Goal: Task Accomplishment & Management: Manage account settings

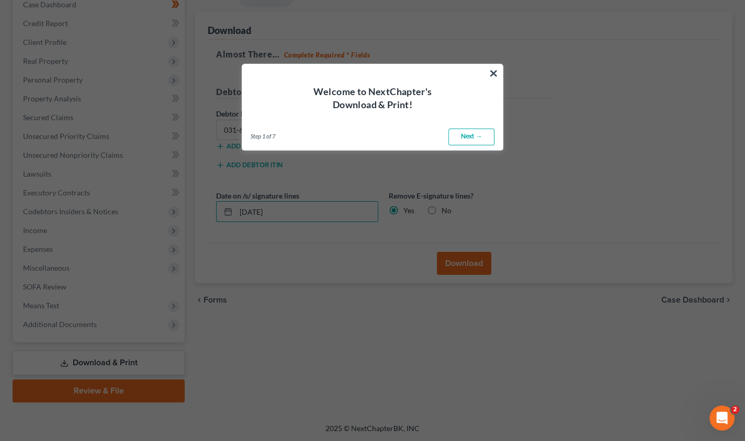
click at [495, 72] on button "×" at bounding box center [493, 73] width 10 height 17
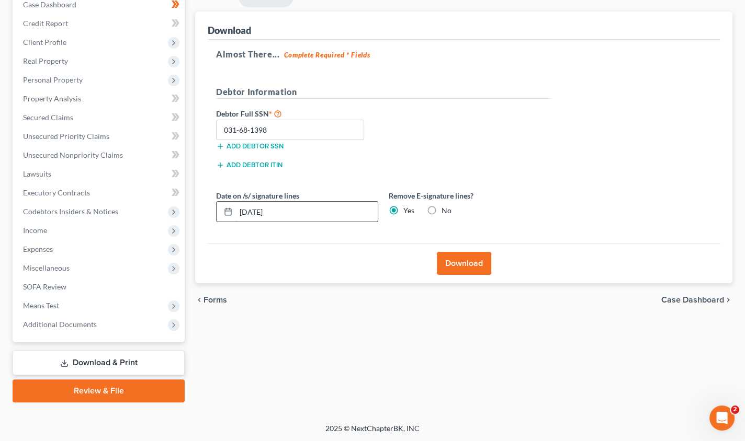
click at [285, 206] on input "09/04/2025" at bounding box center [307, 212] width 142 height 20
type input "0"
type input "08/28/2025"
click at [107, 388] on link "Review & File" at bounding box center [99, 391] width 172 height 23
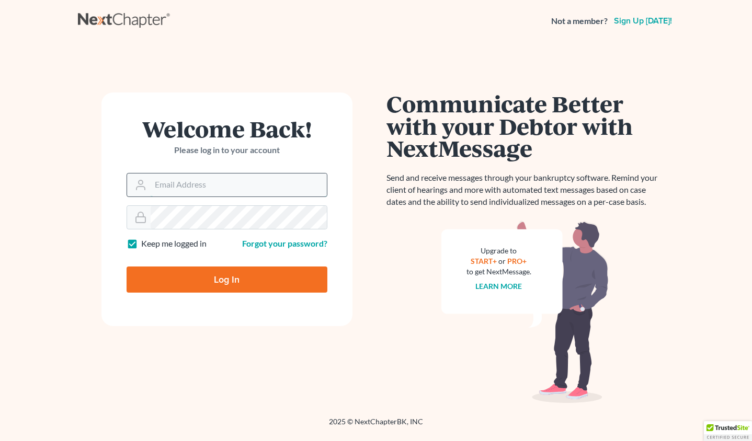
click at [161, 188] on input "Email Address" at bounding box center [239, 185] width 176 height 23
type input "[EMAIL_ADDRESS][DOMAIN_NAME]"
click at [152, 188] on input "Email Address" at bounding box center [239, 185] width 176 height 23
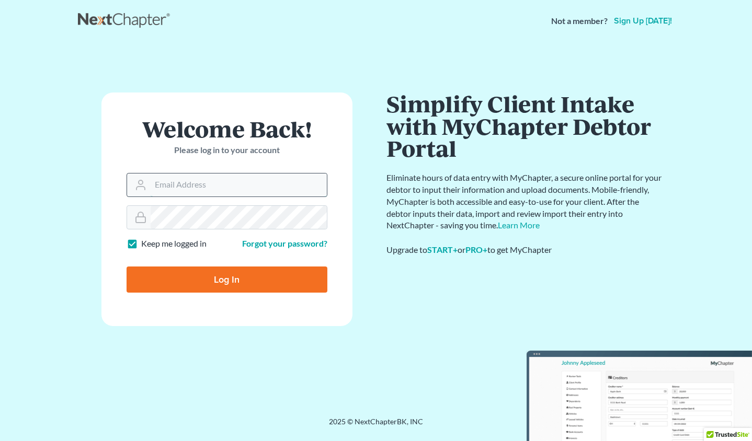
type input "[EMAIL_ADDRESS][DOMAIN_NAME]"
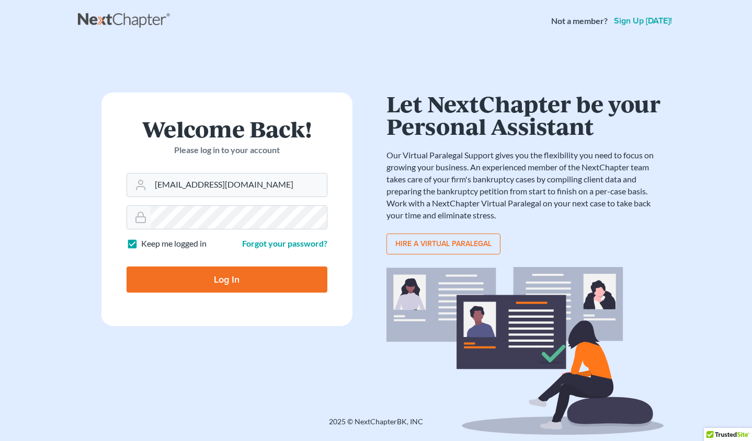
click at [196, 270] on input "Log In" at bounding box center [227, 280] width 201 height 26
type input "Thinking..."
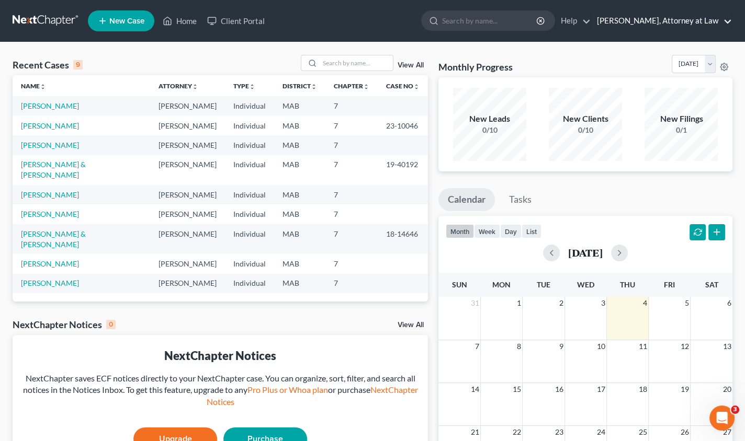
click at [725, 20] on link "[PERSON_NAME], Attorney at Law" at bounding box center [661, 21] width 140 height 19
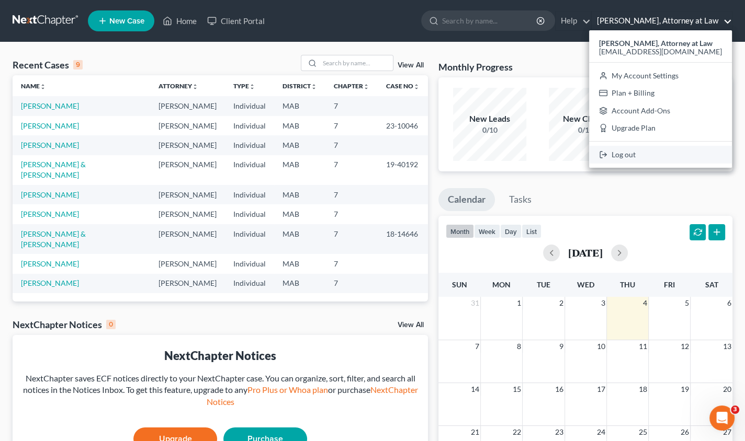
click at [625, 152] on link "Log out" at bounding box center [660, 155] width 143 height 18
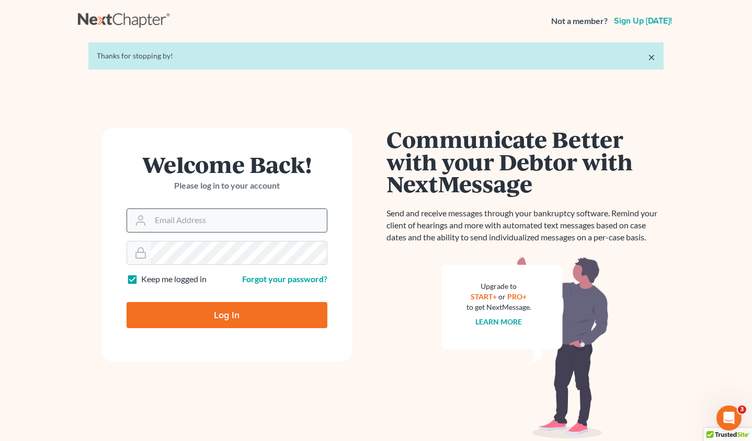
click at [180, 224] on input "Email Address" at bounding box center [239, 220] width 176 height 23
type input "[EMAIL_ADDRESS][DOMAIN_NAME]"
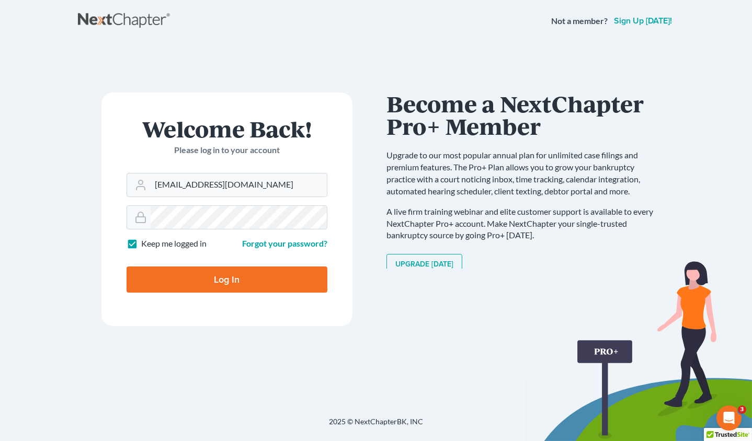
click at [190, 274] on input "Log In" at bounding box center [227, 280] width 201 height 26
type input "Thinking..."
